Goal: Find specific page/section: Find specific page/section

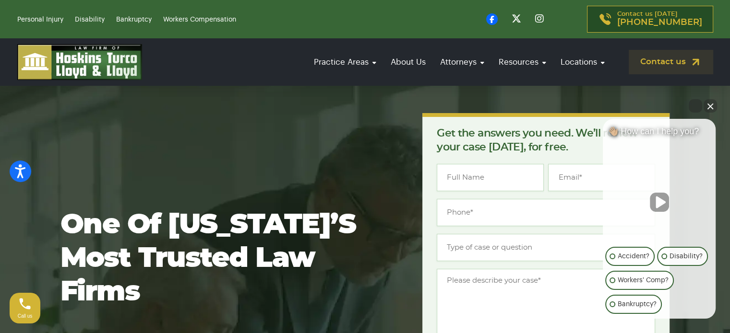
scroll to position [48, 0]
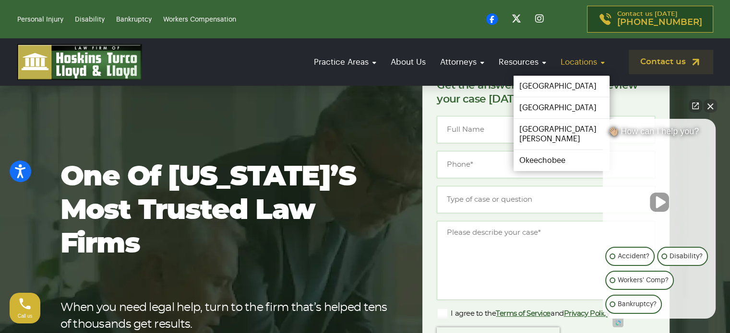
click at [572, 64] on link "Locations" at bounding box center [582, 61] width 54 height 27
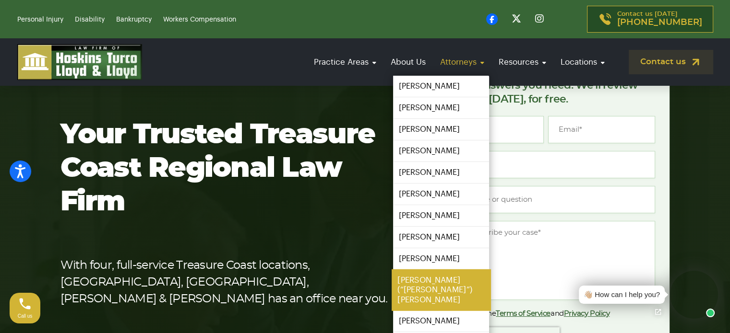
scroll to position [144, 0]
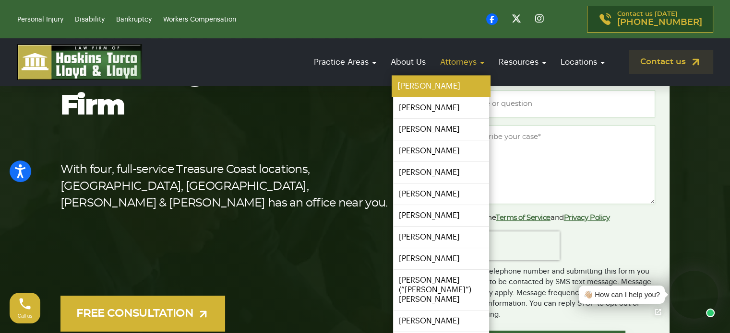
click at [441, 84] on link "[PERSON_NAME]" at bounding box center [440, 87] width 99 height 22
